Goal: Transaction & Acquisition: Download file/media

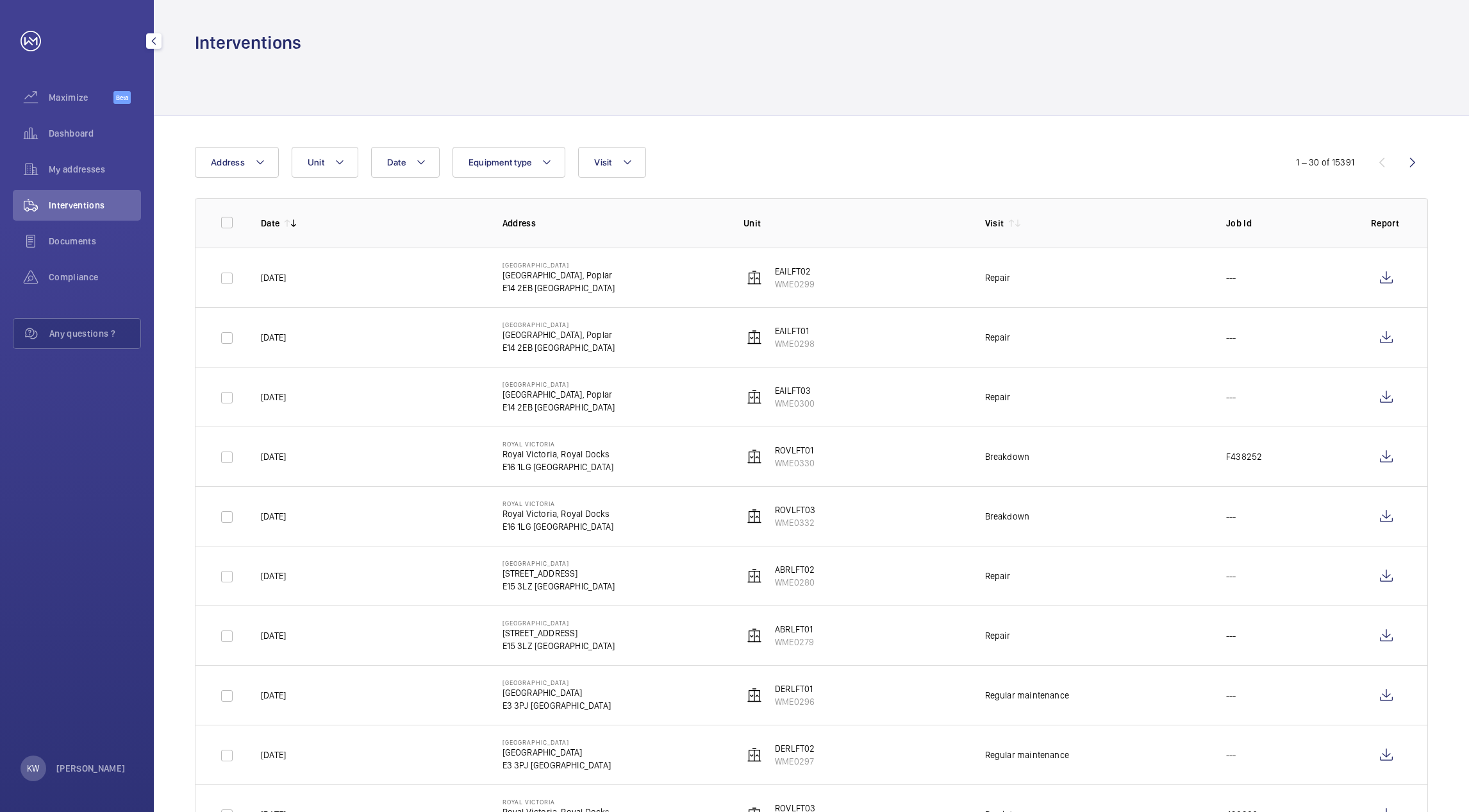
click at [58, 157] on div "My addresses" at bounding box center [77, 170] width 129 height 31
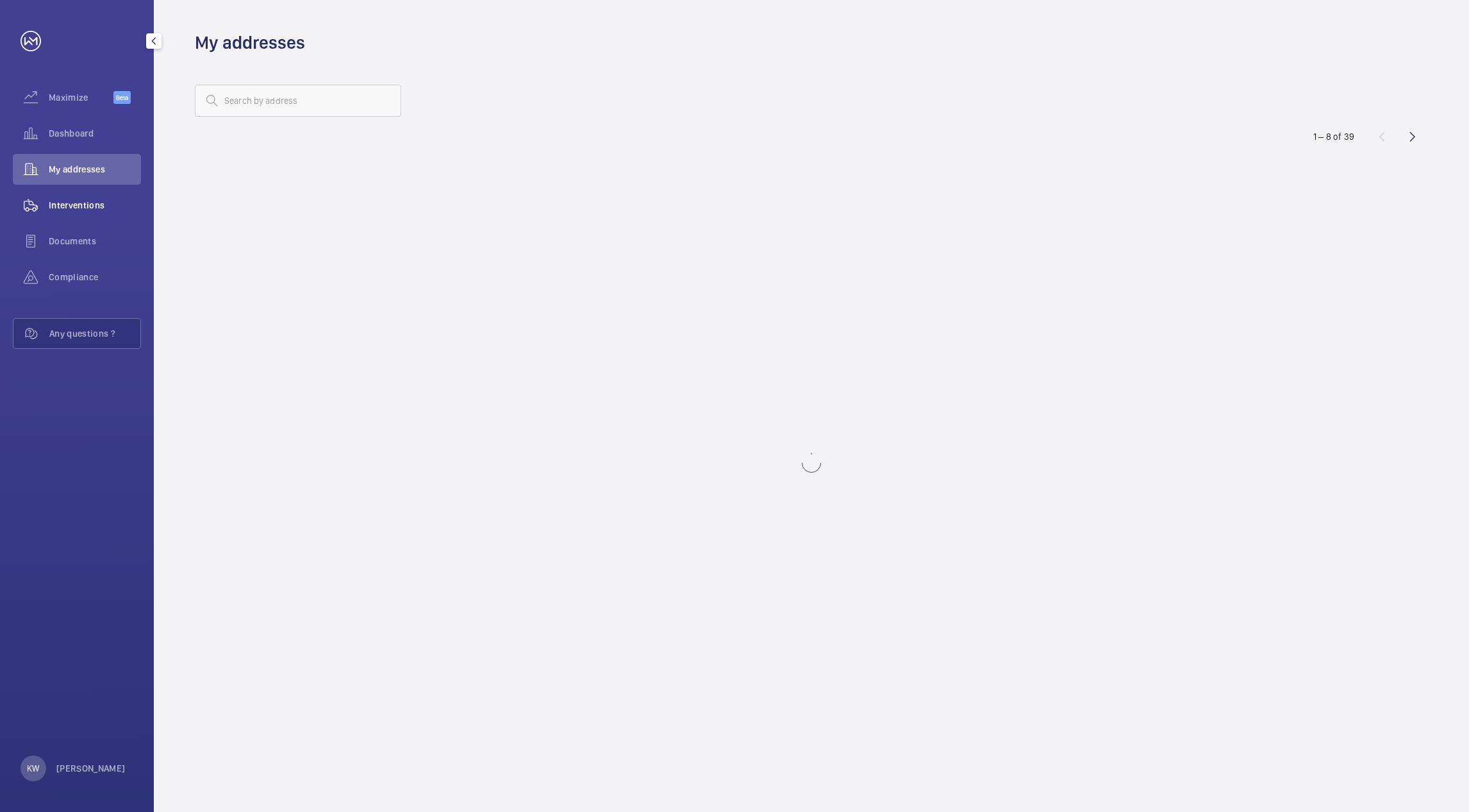
click at [72, 200] on span "Interventions" at bounding box center [94, 205] width 92 height 13
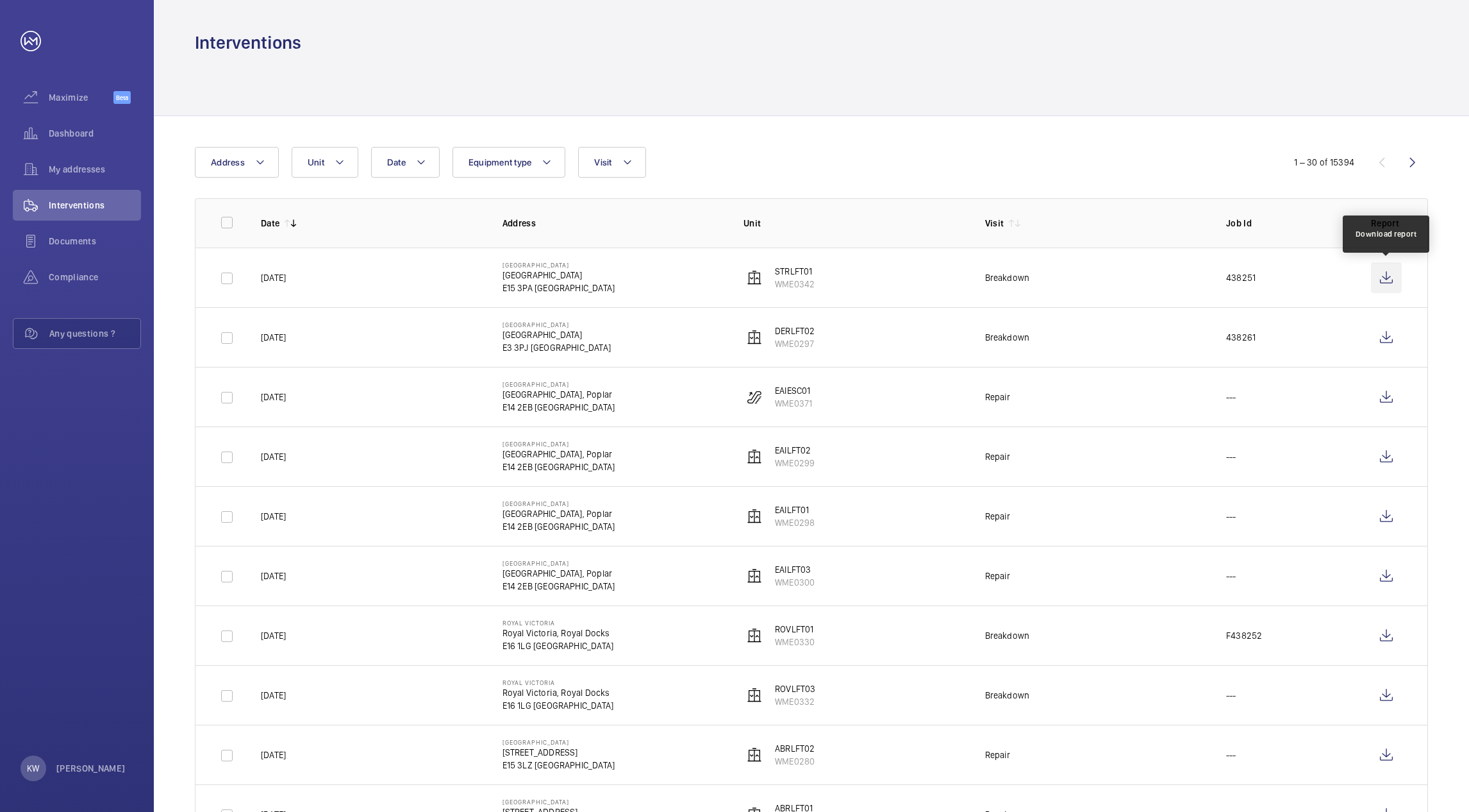
click at [1383, 277] on wm-front-icon-button at bounding box center [1387, 277] width 31 height 31
click at [1380, 339] on wm-front-icon-button at bounding box center [1387, 338] width 31 height 31
